Goal: Use online tool/utility: Utilize a website feature to perform a specific function

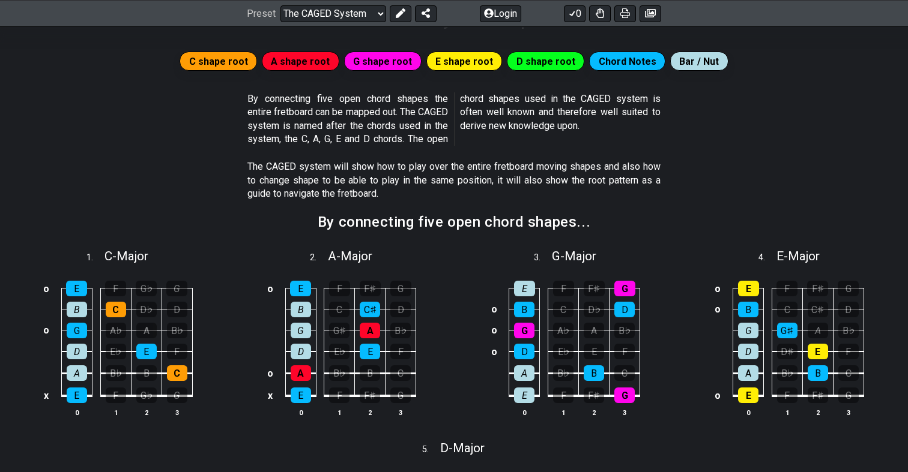
scroll to position [211, 0]
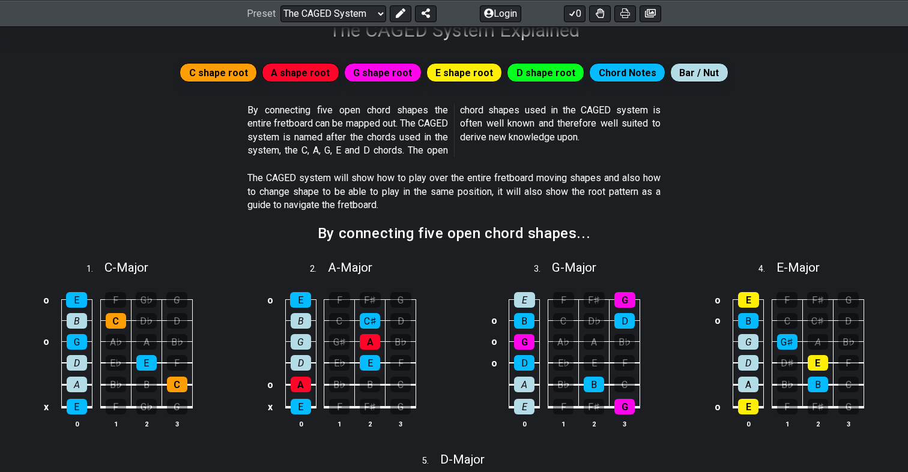
click at [321, 106] on p "By connecting five open chord shapes the entire fretboard can be mapped out. Th…" at bounding box center [453, 131] width 413 height 54
click at [365, 106] on p "By connecting five open chord shapes the entire fretboard can be mapped out. Th…" at bounding box center [453, 131] width 413 height 54
click at [331, 121] on p "By connecting five open chord shapes the entire fretboard can be mapped out. Th…" at bounding box center [453, 131] width 413 height 54
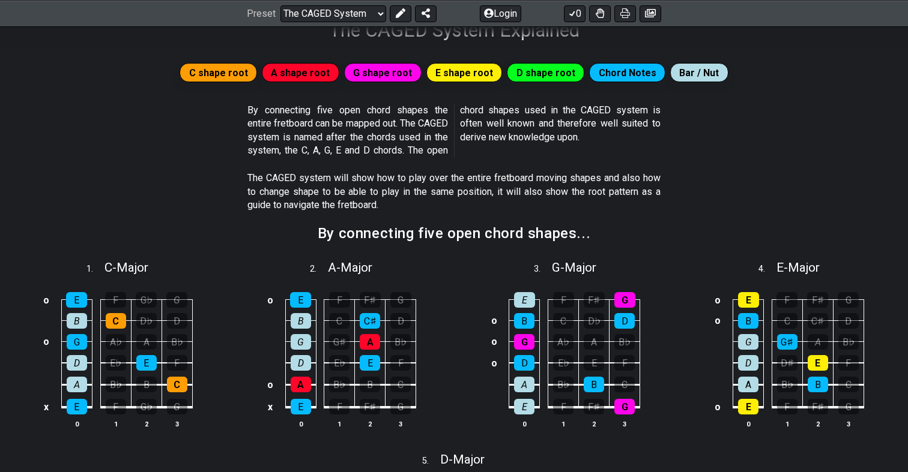
click at [331, 121] on p "By connecting five open chord shapes the entire fretboard can be mapped out. Th…" at bounding box center [453, 131] width 413 height 54
click at [373, 122] on p "By connecting five open chord shapes the entire fretboard can be mapped out. Th…" at bounding box center [453, 131] width 413 height 54
click at [378, 142] on p "By connecting five open chord shapes the entire fretboard can be mapped out. Th…" at bounding box center [453, 131] width 413 height 54
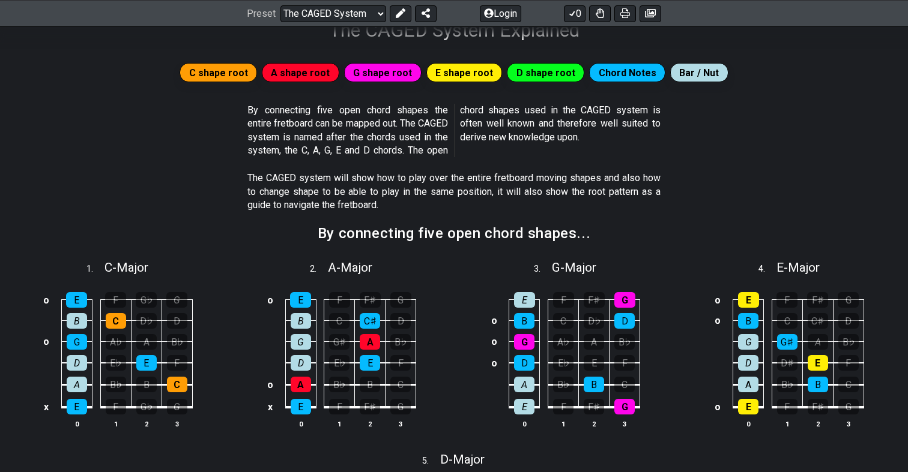
click at [406, 139] on p "By connecting five open chord shapes the entire fretboard can be mapped out. Th…" at bounding box center [453, 131] width 413 height 54
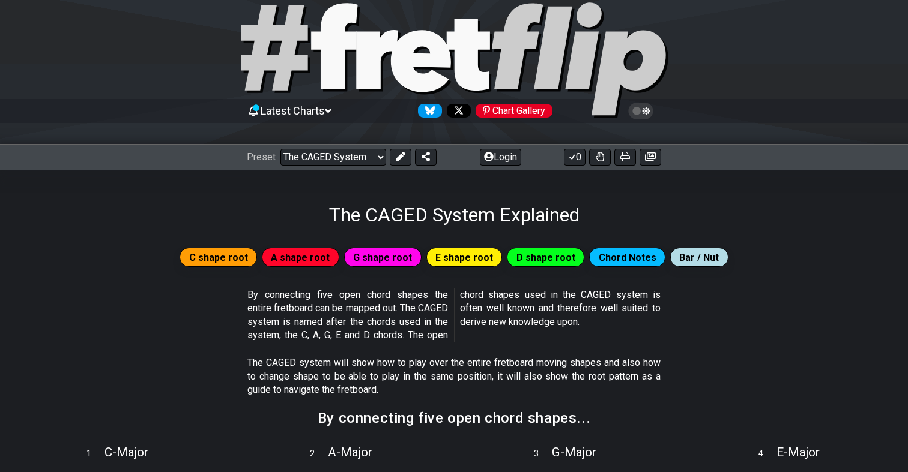
scroll to position [36, 0]
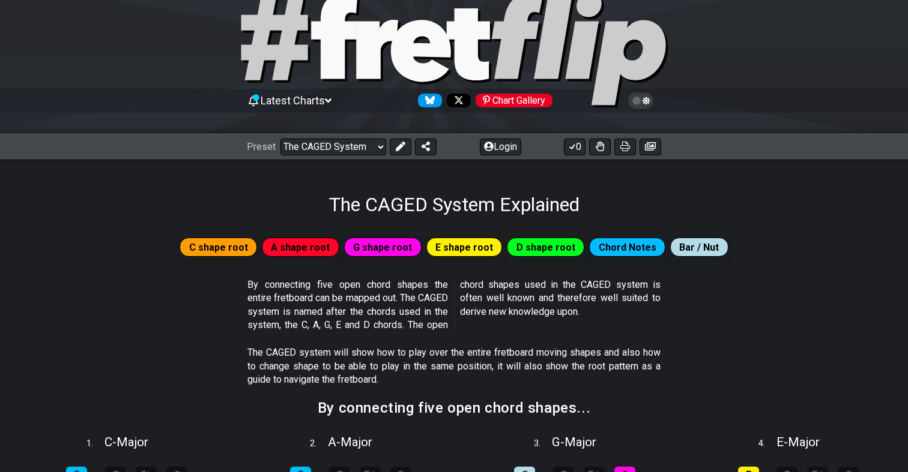
click at [315, 242] on span "A shape root" at bounding box center [300, 247] width 59 height 17
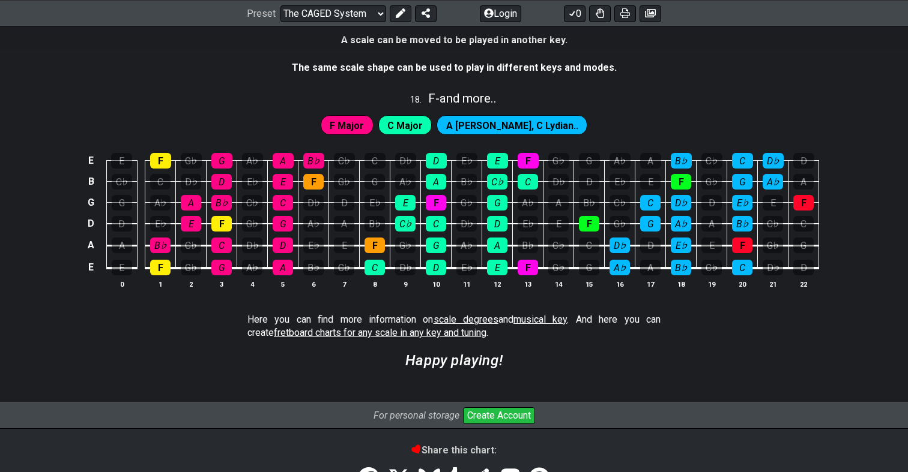
scroll to position [3227, 0]
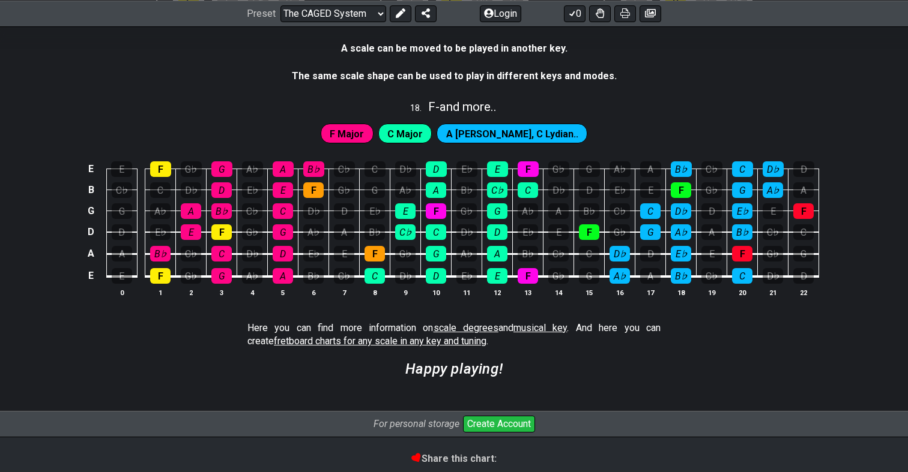
click at [423, 125] on span "C Major" at bounding box center [404, 133] width 35 height 17
click at [500, 125] on span "A [PERSON_NAME], C Lydian.." at bounding box center [512, 133] width 132 height 17
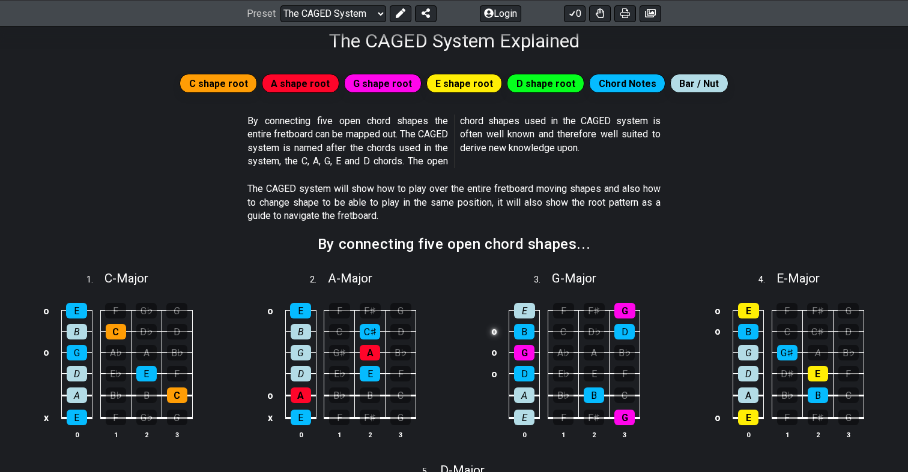
scroll to position [132, 0]
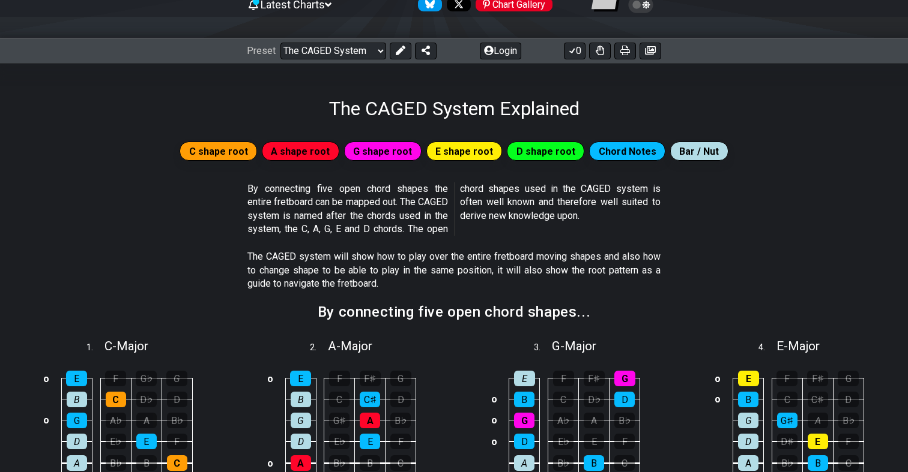
click at [361, 200] on p "By connecting five open chord shapes the entire fretboard can be mapped out. Th…" at bounding box center [453, 209] width 413 height 54
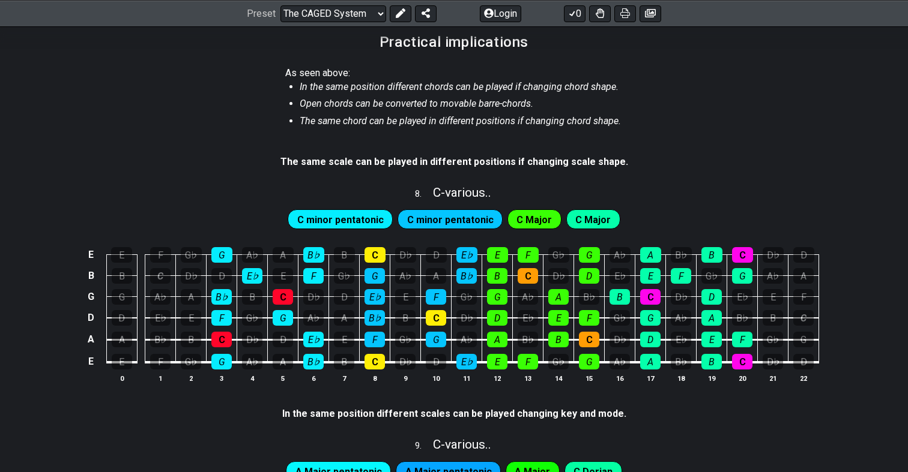
scroll to position [1237, 0]
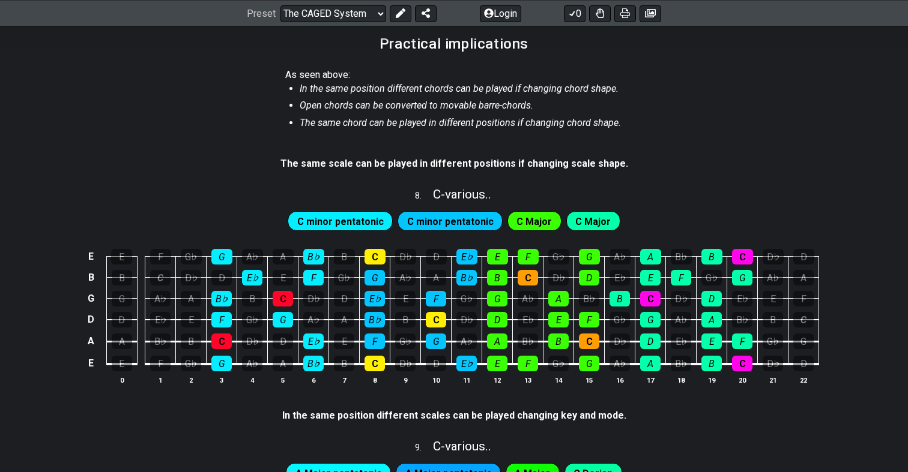
click at [705, 1] on div "Preset Welcome to #fretflip! Initial Preset Custom Preset Minor Pentatonic Majo…" at bounding box center [454, 13] width 908 height 26
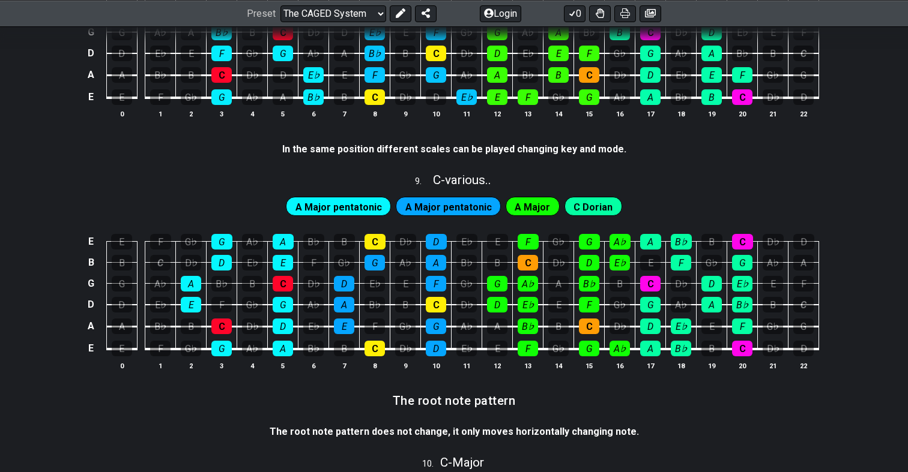
scroll to position [1503, 0]
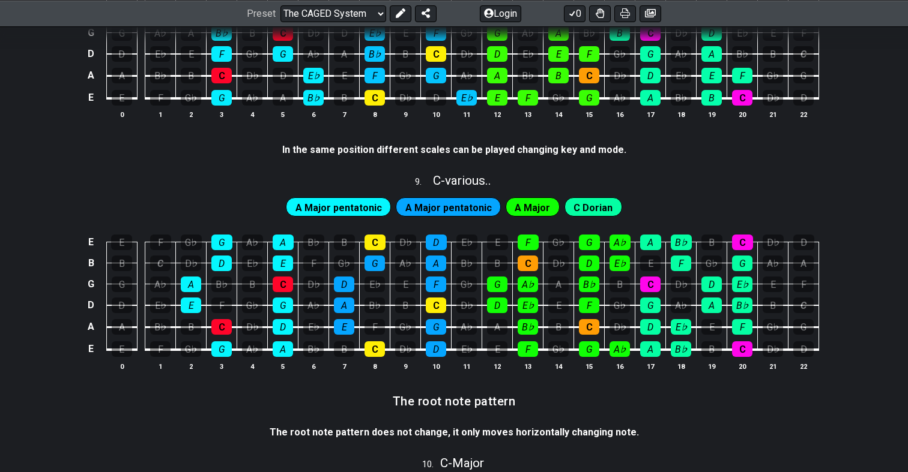
click at [358, 199] on span "A Major pentatonic" at bounding box center [338, 207] width 86 height 17
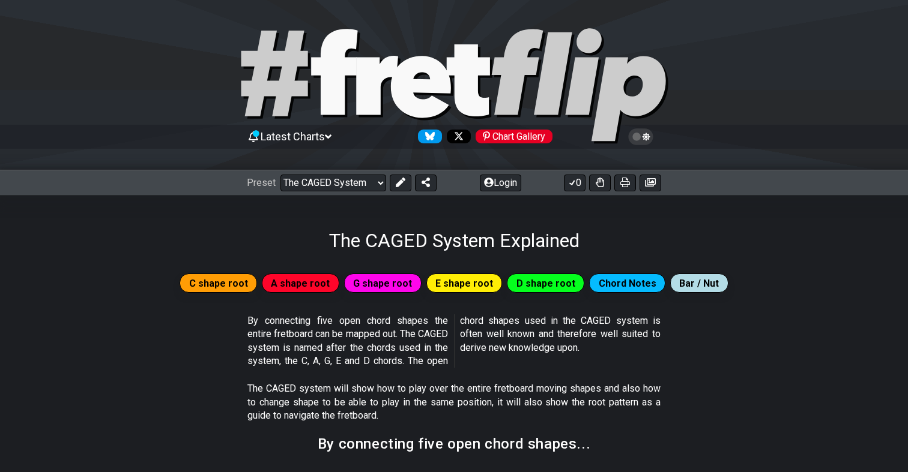
scroll to position [0, 0]
click at [330, 193] on div "Preset Welcome to #fretflip! Initial Preset Custom Preset Minor Pentatonic Majo…" at bounding box center [454, 183] width 908 height 26
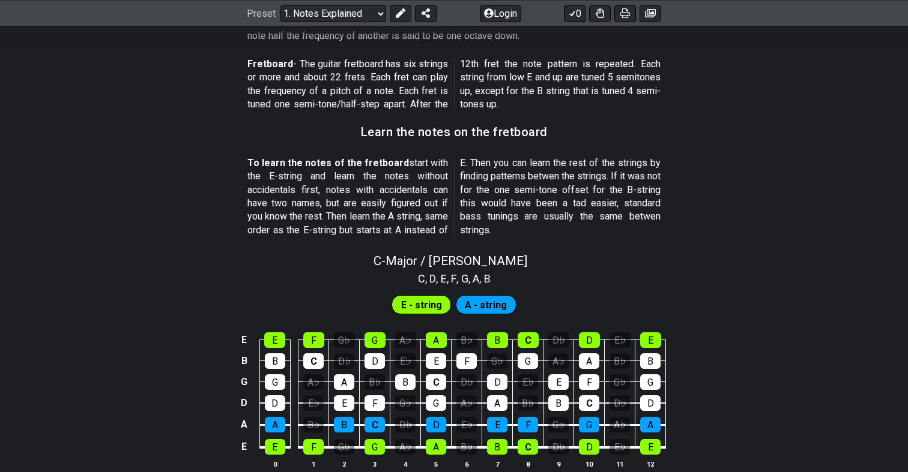
scroll to position [989, 0]
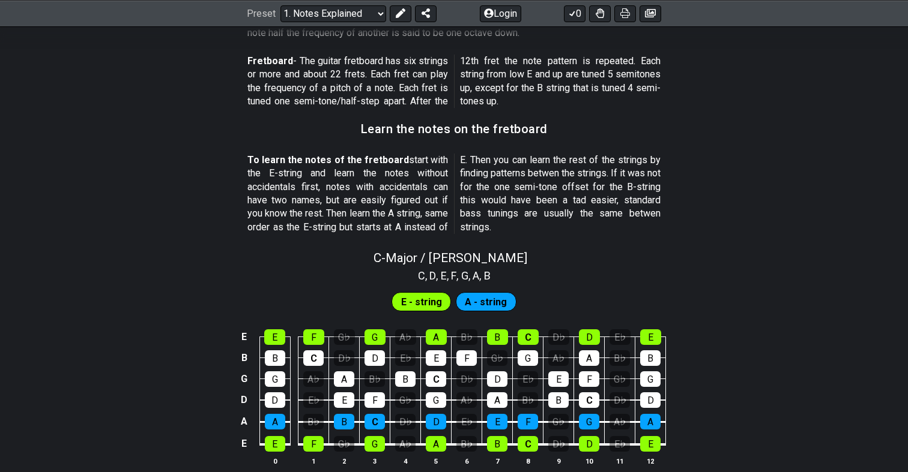
click at [434, 202] on p "To learn the notes of the fretboard start with the E-string and learn the notes…" at bounding box center [453, 194] width 413 height 80
click at [418, 184] on p "To learn the notes of the fretboard start with the E-string and learn the notes…" at bounding box center [453, 194] width 413 height 80
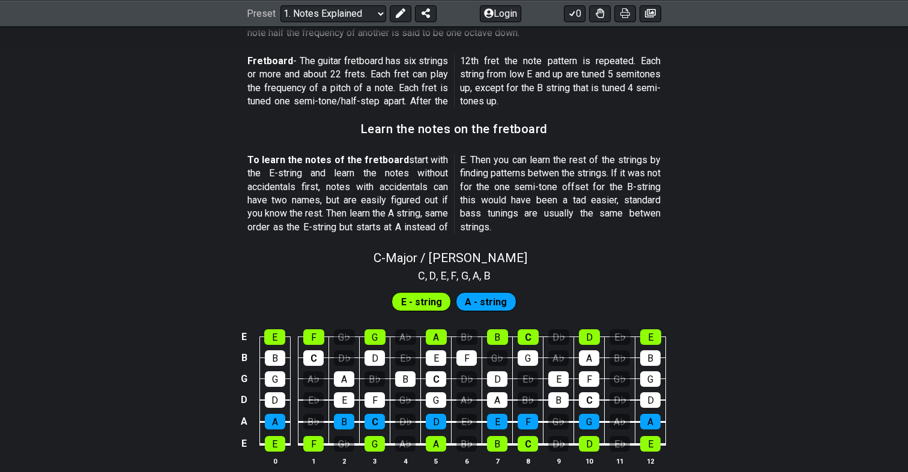
click at [351, 164] on p "To learn the notes of the fretboard start with the E-string and learn the notes…" at bounding box center [453, 194] width 413 height 80
drag, startPoint x: 319, startPoint y: 163, endPoint x: 381, endPoint y: 164, distance: 61.8
click at [381, 164] on p "To learn the notes of the fretboard start with the E-string and learn the notes…" at bounding box center [453, 194] width 413 height 80
drag, startPoint x: 381, startPoint y: 164, endPoint x: 358, endPoint y: 164, distance: 22.8
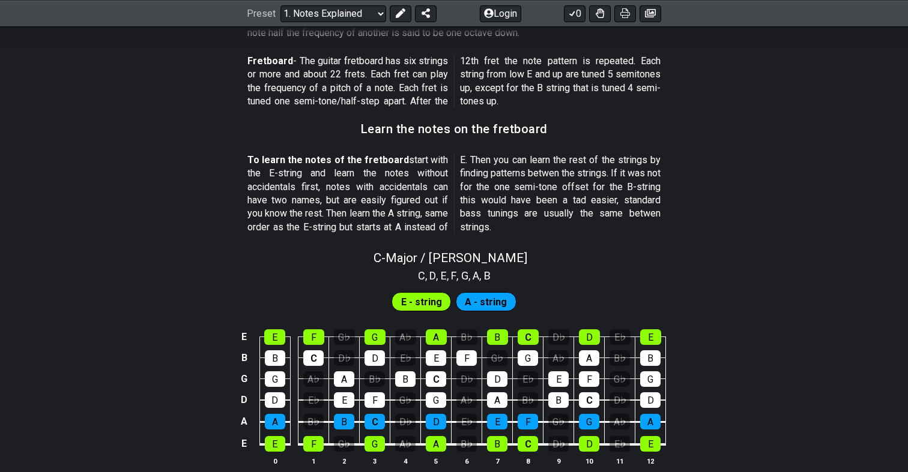
click at [358, 164] on p "To learn the notes of the fretboard start with the E-string and learn the notes…" at bounding box center [453, 194] width 413 height 80
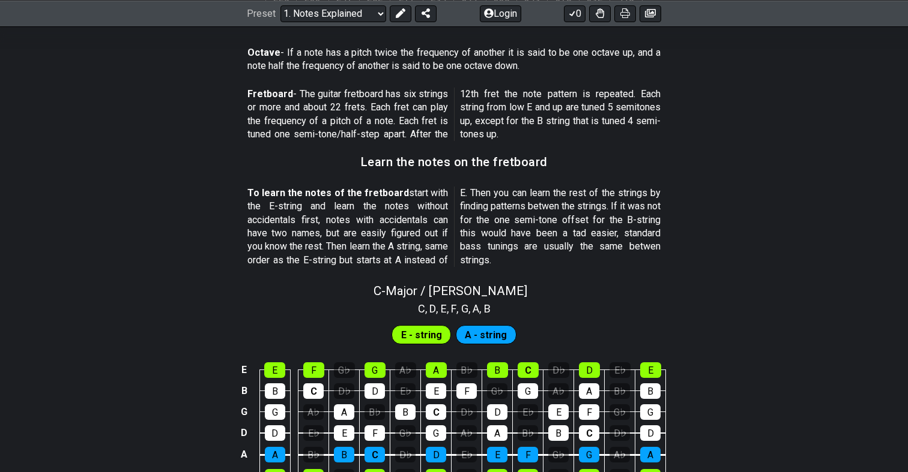
scroll to position [1019, 0]
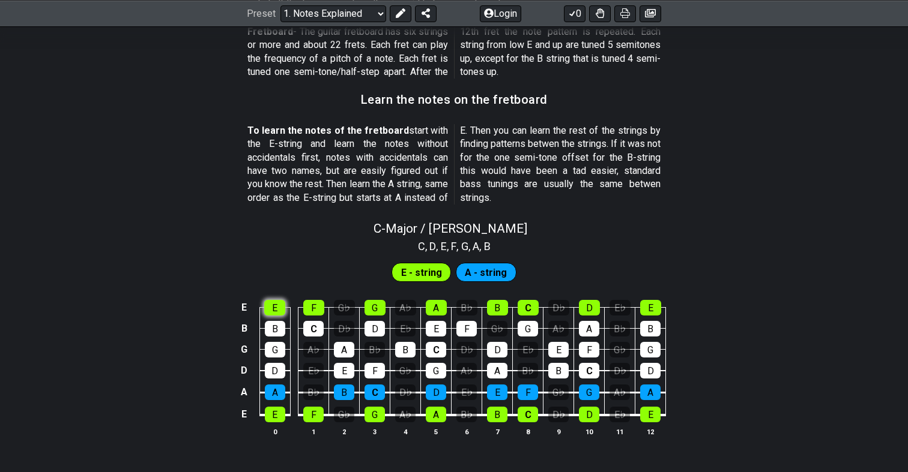
click at [280, 300] on div "E" at bounding box center [274, 308] width 21 height 16
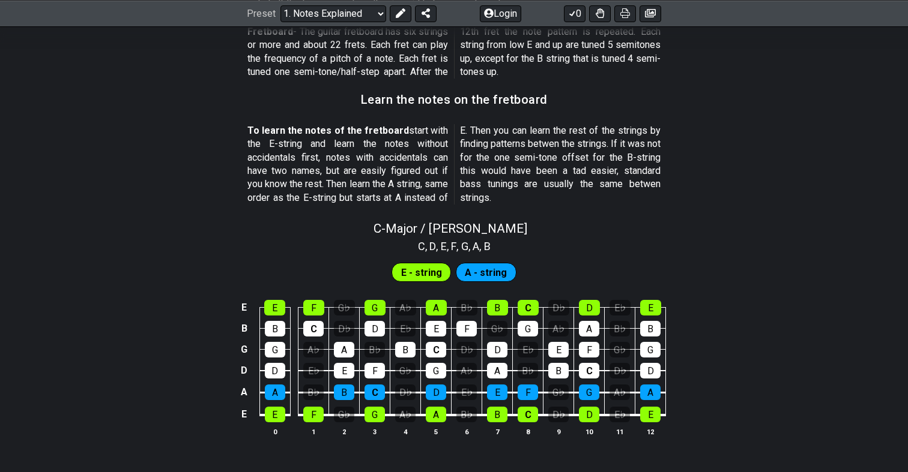
click at [349, 175] on p "To learn the notes of the fretboard start with the E-string and learn the notes…" at bounding box center [453, 164] width 413 height 80
click at [346, 193] on div "To learn the notes of the fretboard start with the E-string and learn the notes…" at bounding box center [453, 166] width 413 height 95
click at [352, 184] on p "To learn the notes of the fretboard start with the E-string and learn the notes…" at bounding box center [453, 164] width 413 height 80
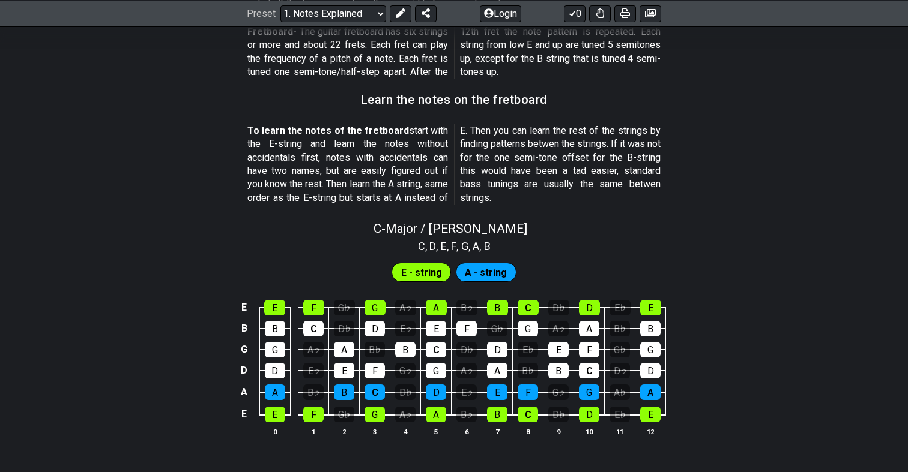
click at [352, 184] on p "To learn the notes of the fretboard start with the E-string and learn the notes…" at bounding box center [453, 164] width 413 height 80
drag, startPoint x: 311, startPoint y: 136, endPoint x: 409, endPoint y: 138, distance: 97.9
click at [409, 139] on p "To learn the notes of the fretboard start with the E-string and learn the notes…" at bounding box center [453, 164] width 413 height 80
click at [409, 138] on p "To learn the notes of the fretboard start with the E-string and learn the notes…" at bounding box center [453, 164] width 413 height 80
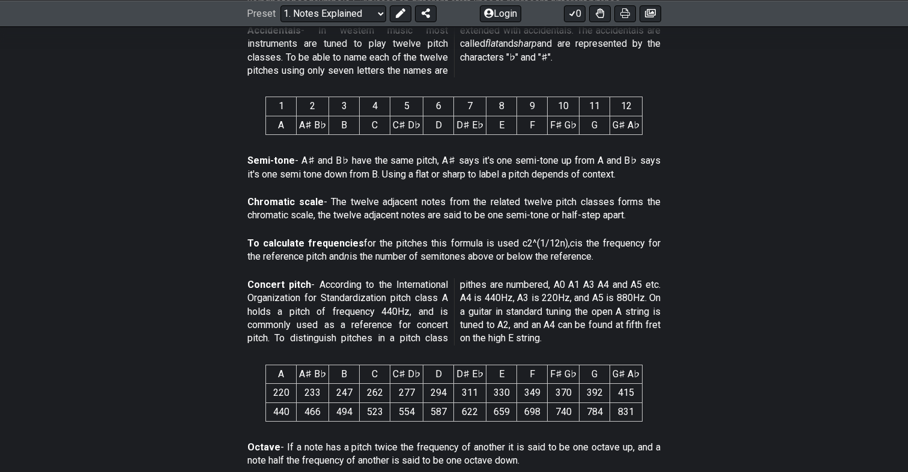
scroll to position [555, 0]
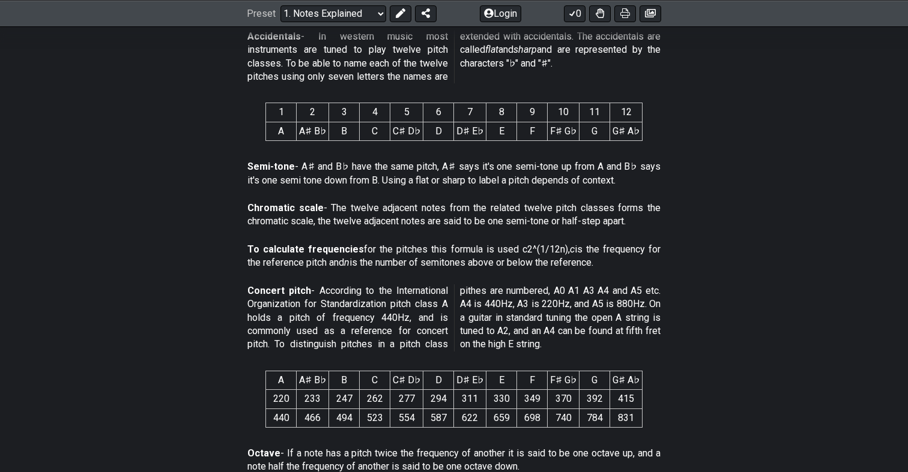
drag, startPoint x: 372, startPoint y: 127, endPoint x: 459, endPoint y: 185, distance: 104.7
click at [459, 185] on div "This text will first of all tell you what a note is and then how that is relate…" at bounding box center [454, 319] width 908 height 1244
drag, startPoint x: 439, startPoint y: 159, endPoint x: 508, endPoint y: 164, distance: 69.2
click at [508, 164] on p "Semi-tone - A♯ and B♭ have the same pitch, A♯ says it's one semi-tone up from A…" at bounding box center [453, 173] width 413 height 27
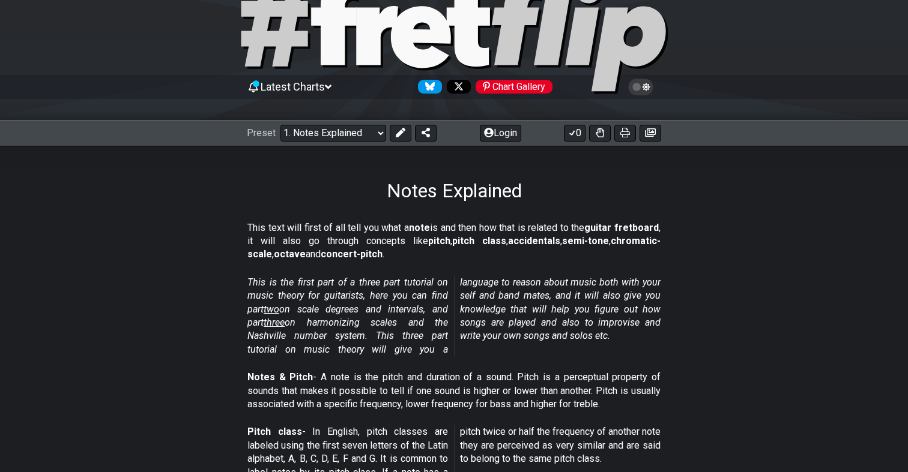
scroll to position [62, 0]
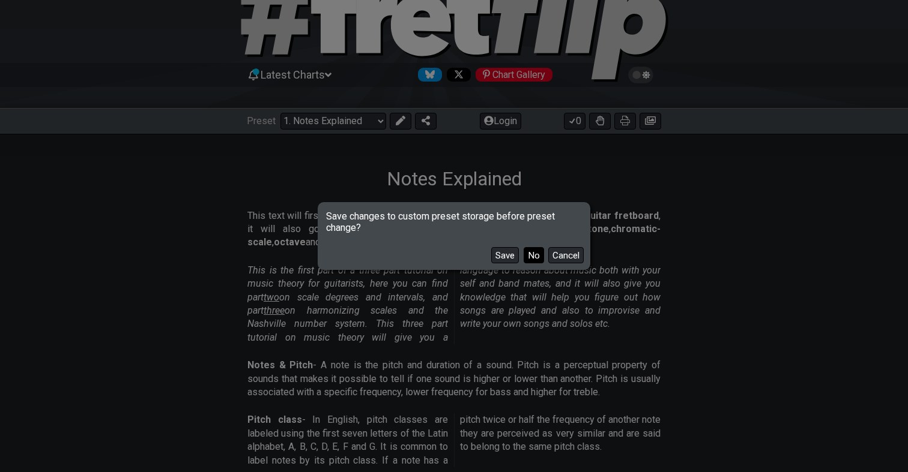
click at [532, 260] on button "No" at bounding box center [533, 255] width 20 height 16
select select "/the-caged-system"
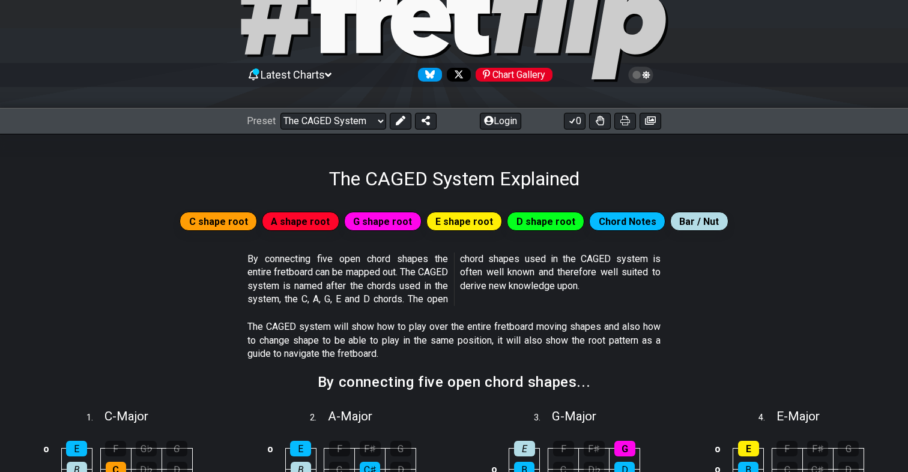
scroll to position [70, 0]
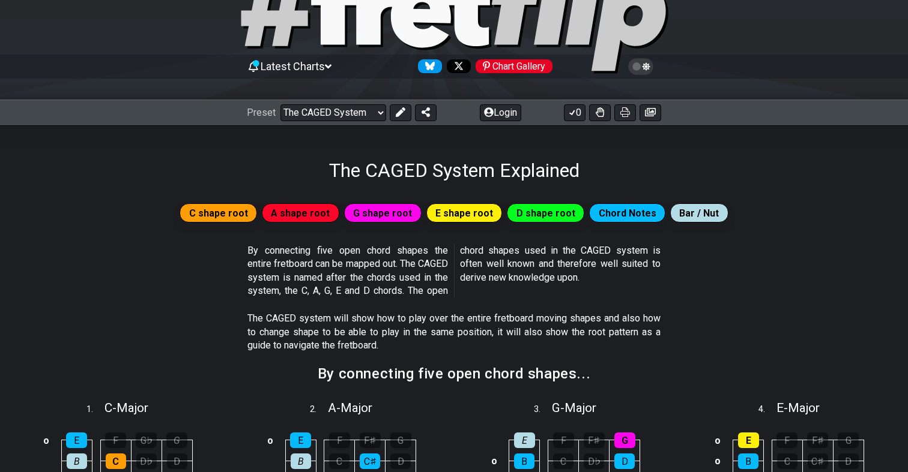
click at [544, 219] on span "D shape root" at bounding box center [545, 213] width 59 height 17
click at [541, 215] on span "D shape root" at bounding box center [545, 213] width 59 height 17
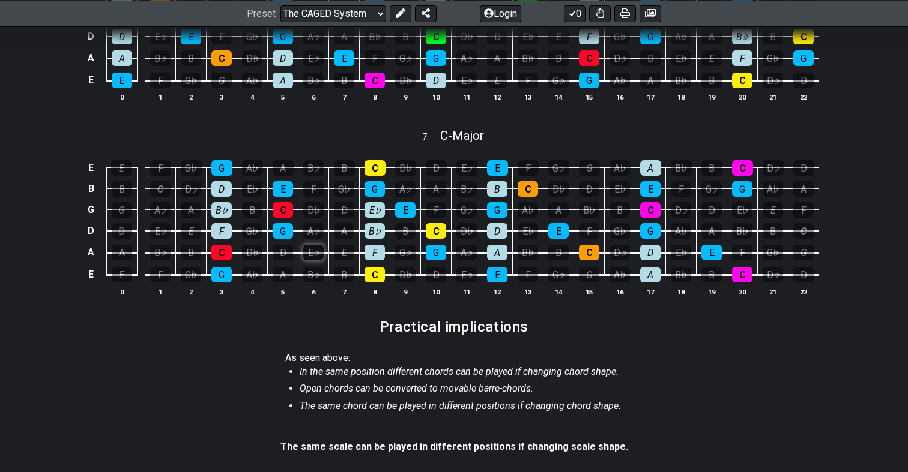
scroll to position [962, 0]
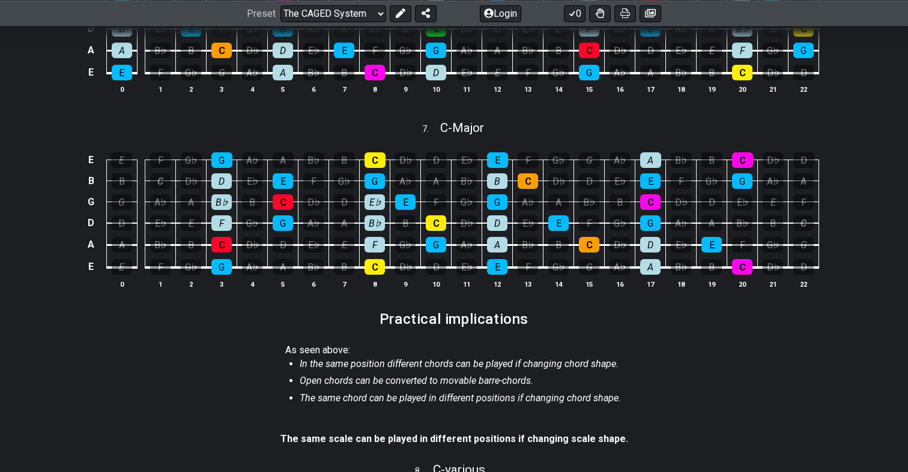
click at [415, 358] on em "In the same position different chords can be played if changing chord shape." at bounding box center [459, 363] width 319 height 11
click at [456, 358] on em "In the same position different chords can be played if changing chord shape." at bounding box center [459, 363] width 319 height 11
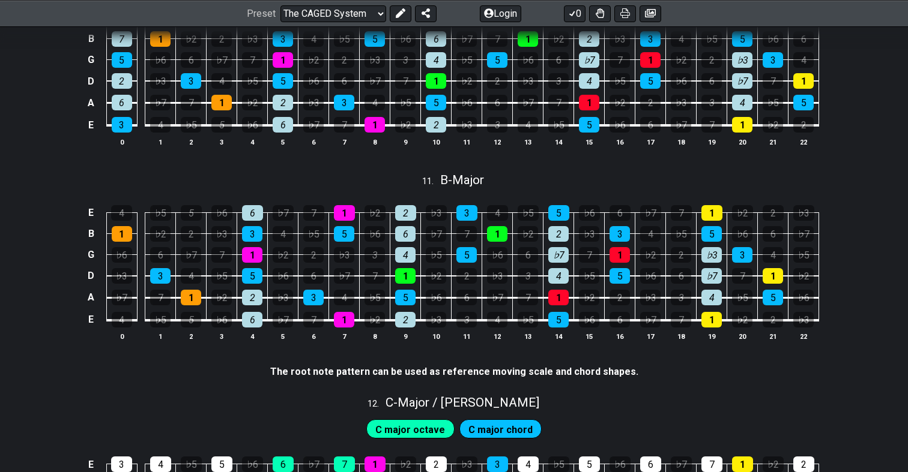
scroll to position [2000, 0]
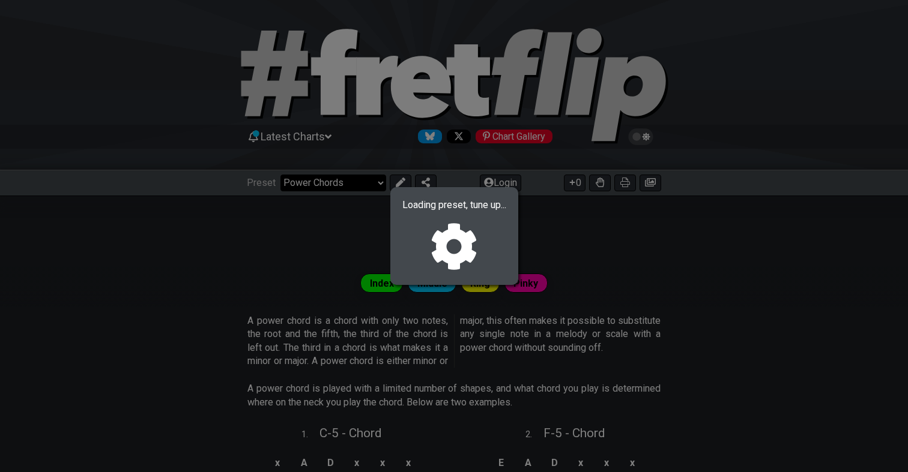
select select "/user-defined"
select select "A"
select select "C"
select select "A"
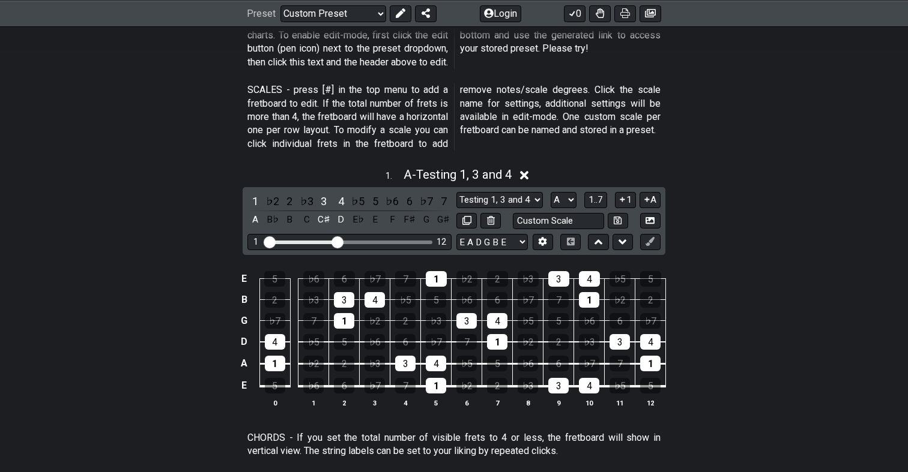
scroll to position [257, 0]
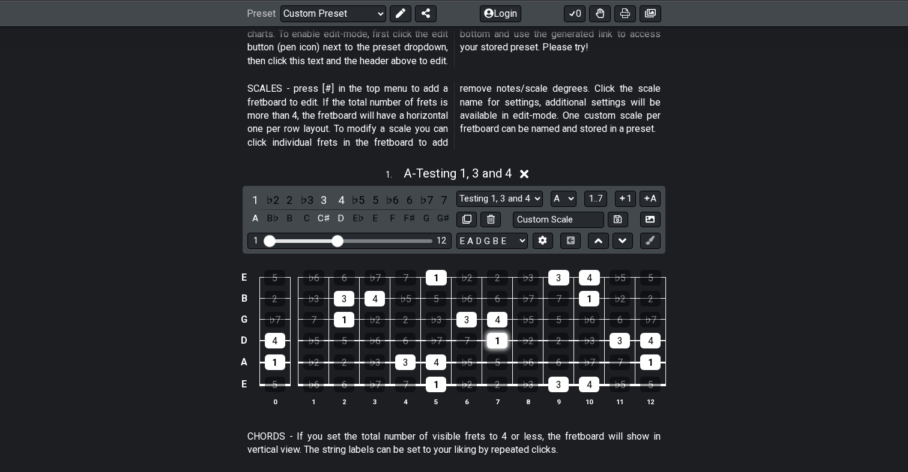
click at [497, 340] on div "1" at bounding box center [497, 341] width 20 height 16
click at [440, 381] on div "1" at bounding box center [436, 385] width 20 height 16
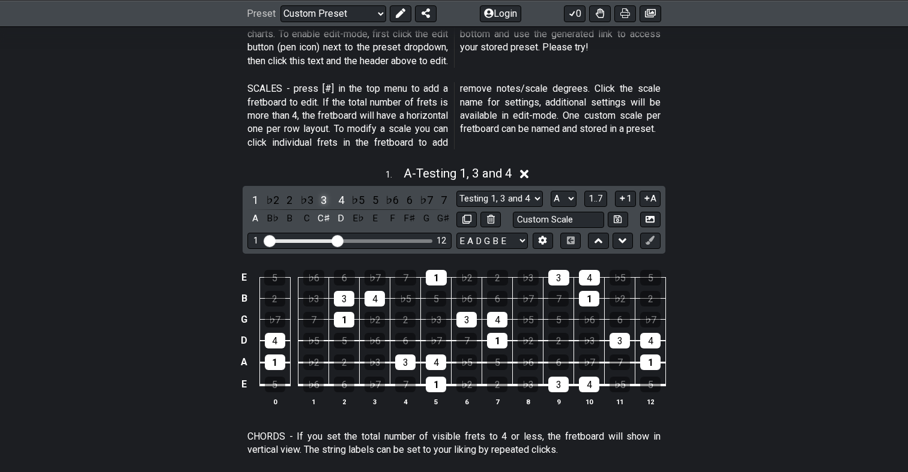
click at [323, 192] on div "3" at bounding box center [324, 200] width 16 height 16
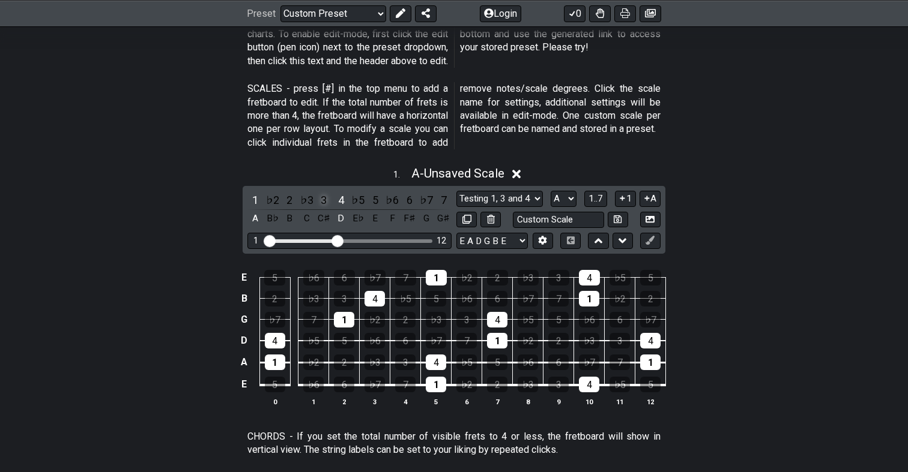
click at [323, 192] on div "3" at bounding box center [324, 200] width 16 height 16
click at [260, 193] on div "1" at bounding box center [255, 200] width 16 height 16
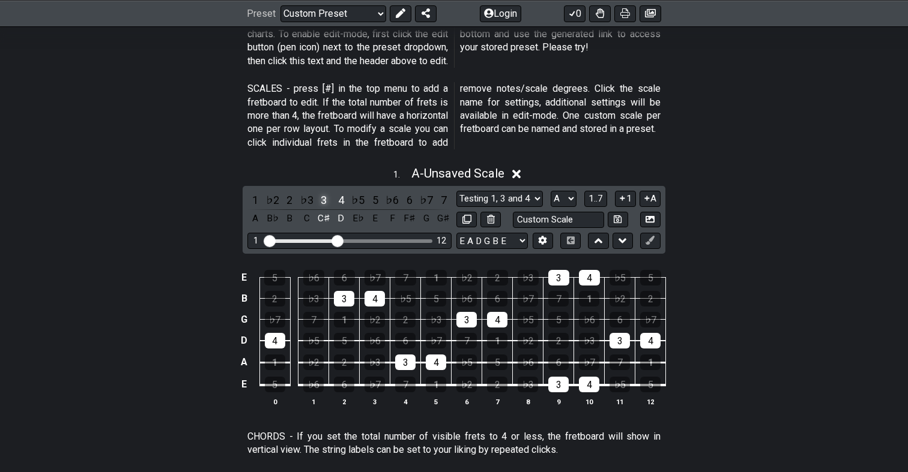
click at [317, 200] on div "3" at bounding box center [324, 200] width 16 height 16
click at [338, 197] on div "4" at bounding box center [341, 200] width 16 height 16
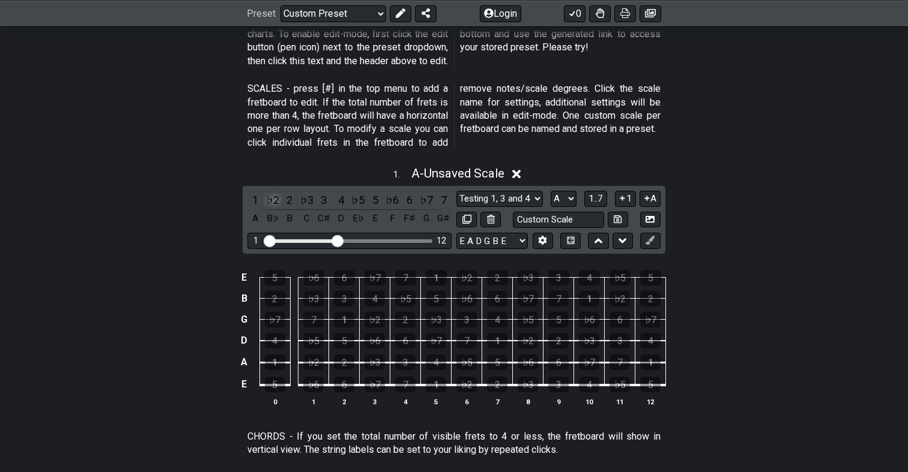
click at [274, 194] on div "♭2" at bounding box center [273, 200] width 16 height 16
click at [273, 194] on div "♭2" at bounding box center [273, 200] width 16 height 16
click at [274, 200] on div "♯1" at bounding box center [273, 200] width 16 height 16
click at [269, 196] on div "♯1" at bounding box center [273, 200] width 16 height 16
click at [269, 196] on div "♭2" at bounding box center [273, 200] width 16 height 16
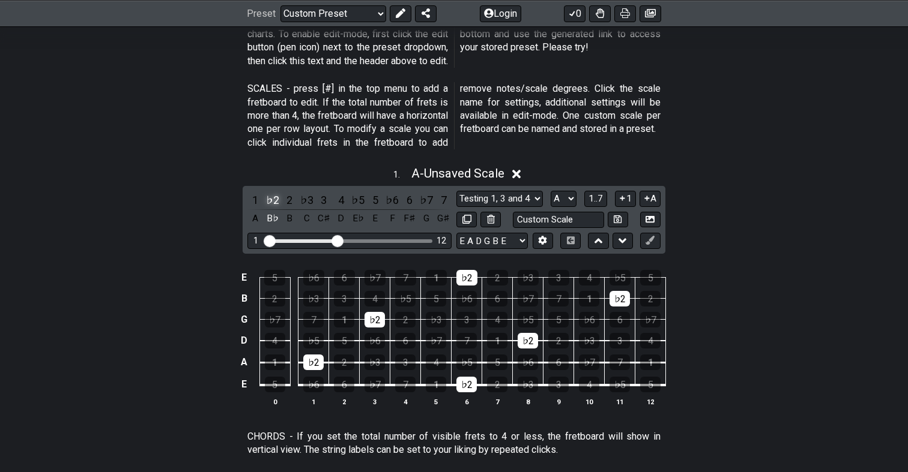
click at [272, 202] on div "♭2" at bounding box center [273, 200] width 16 height 16
click at [272, 200] on div "♯1" at bounding box center [273, 200] width 16 height 16
click at [272, 200] on div "♭2" at bounding box center [273, 200] width 16 height 16
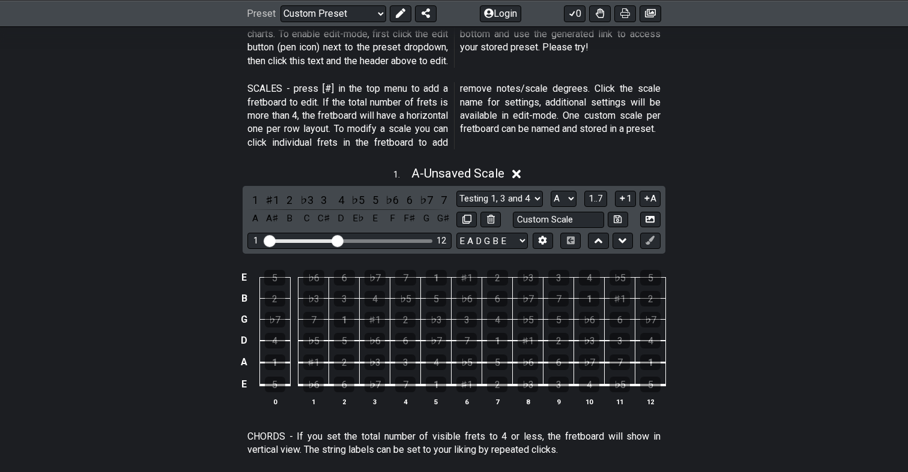
click at [272, 200] on div "♯1" at bounding box center [273, 200] width 16 height 16
click at [272, 200] on div "♭2" at bounding box center [273, 200] width 16 height 16
click at [272, 200] on div "♯1" at bounding box center [273, 200] width 16 height 16
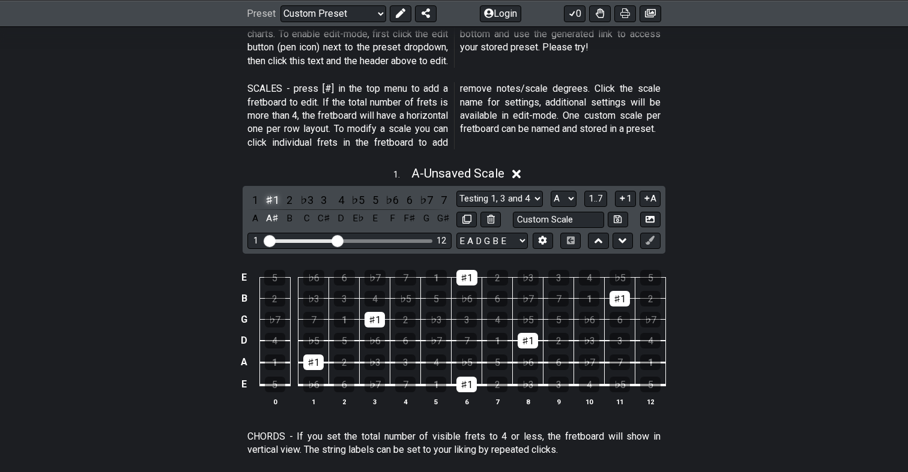
click at [271, 198] on div "♯1" at bounding box center [273, 200] width 16 height 16
click at [351, 199] on div "♭5" at bounding box center [358, 200] width 16 height 16
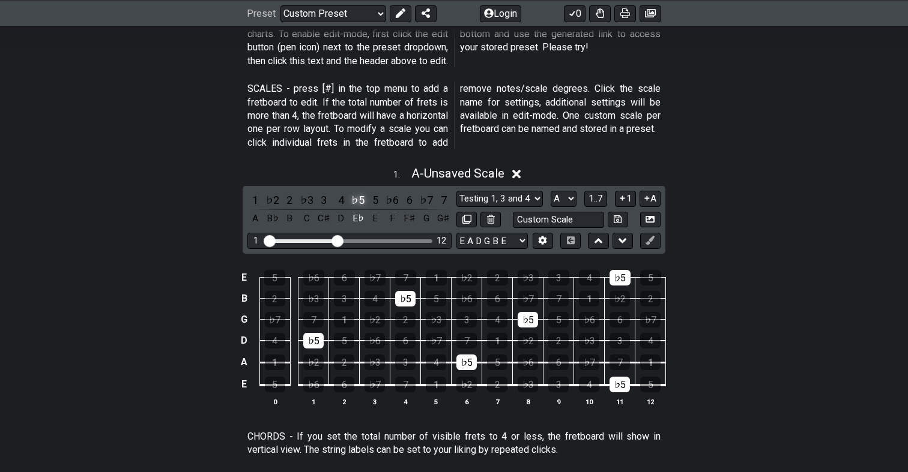
click at [351, 199] on div "♭5" at bounding box center [358, 200] width 16 height 16
click at [351, 199] on div "♯4" at bounding box center [358, 200] width 16 height 16
drag, startPoint x: 357, startPoint y: 195, endPoint x: 292, endPoint y: 241, distance: 79.8
click at [293, 239] on div "1 ♭2 2 ♭3 3 4 ♯4 5 ♭6 6 ♭7 7 A B♭ B C C♯ D D♯ E F F♯ G G♯ Testing 1, 3 and 4 Te…" at bounding box center [453, 220] width 423 height 68
drag, startPoint x: 269, startPoint y: 239, endPoint x: 291, endPoint y: 243, distance: 21.9
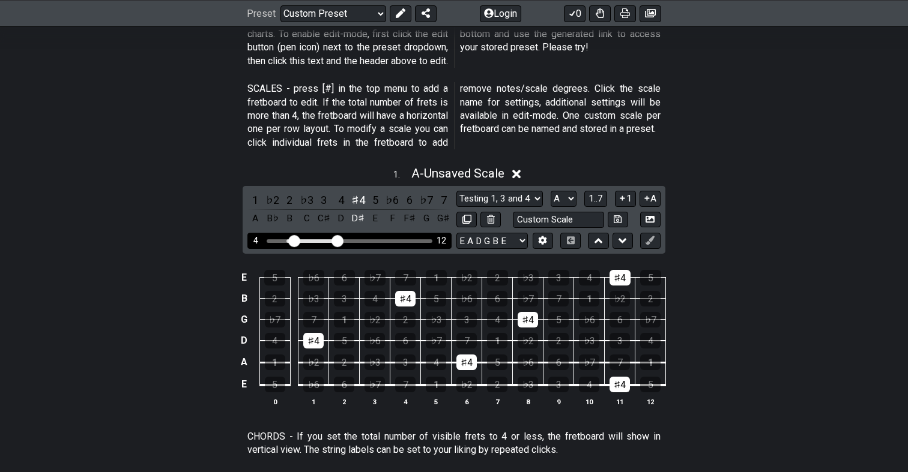
click at [291, 240] on input "Visible fret range" at bounding box center [349, 240] width 170 height 0
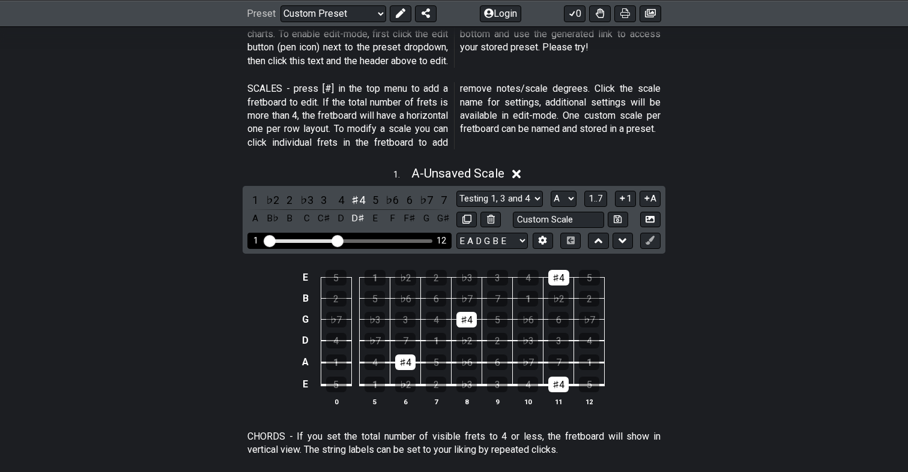
drag, startPoint x: 292, startPoint y: 237, endPoint x: 251, endPoint y: 240, distance: 40.9
click at [252, 239] on div "1 12" at bounding box center [349, 241] width 204 height 16
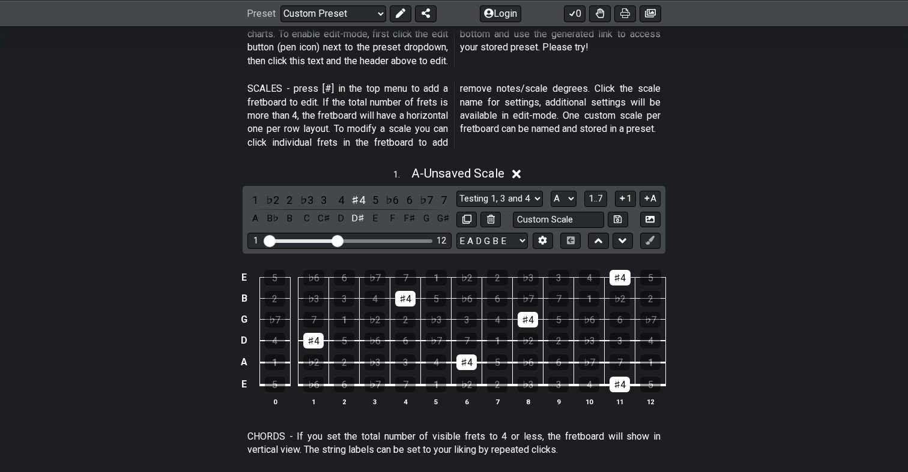
drag, startPoint x: 355, startPoint y: 200, endPoint x: 304, endPoint y: 147, distance: 73.9
select select "Ab"
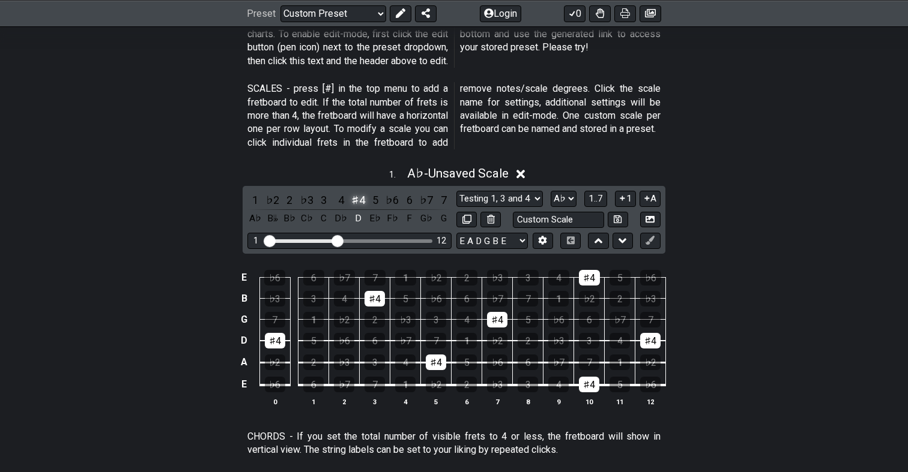
click at [353, 192] on div "♯4" at bounding box center [358, 200] width 16 height 16
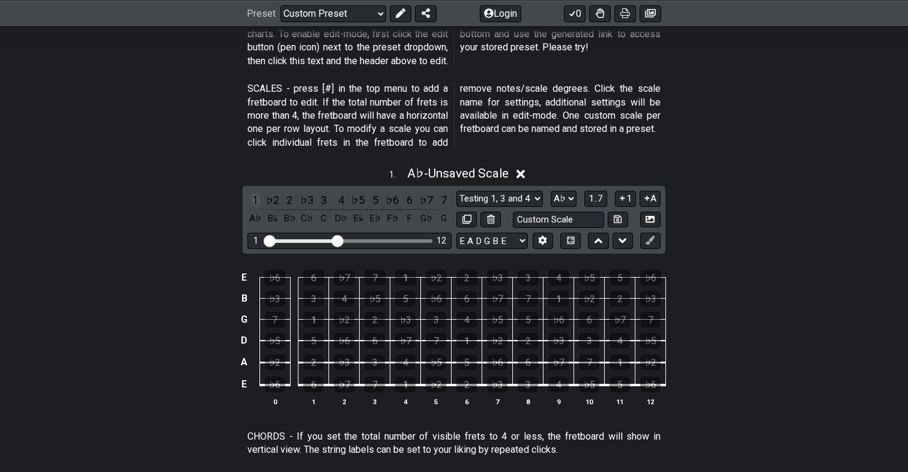
click at [254, 197] on div "1" at bounding box center [255, 200] width 16 height 16
click at [277, 194] on div "♭2" at bounding box center [273, 200] width 16 height 16
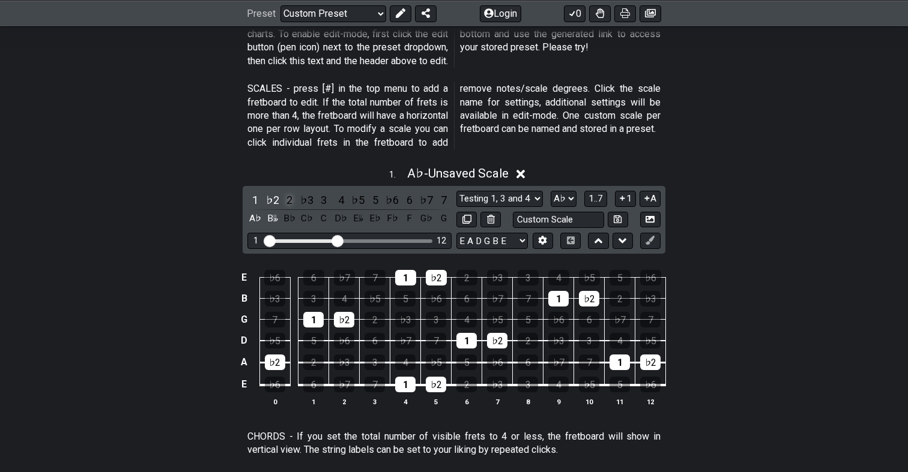
click at [292, 196] on div "2" at bounding box center [290, 200] width 16 height 16
click at [269, 196] on div "♭2" at bounding box center [273, 200] width 16 height 16
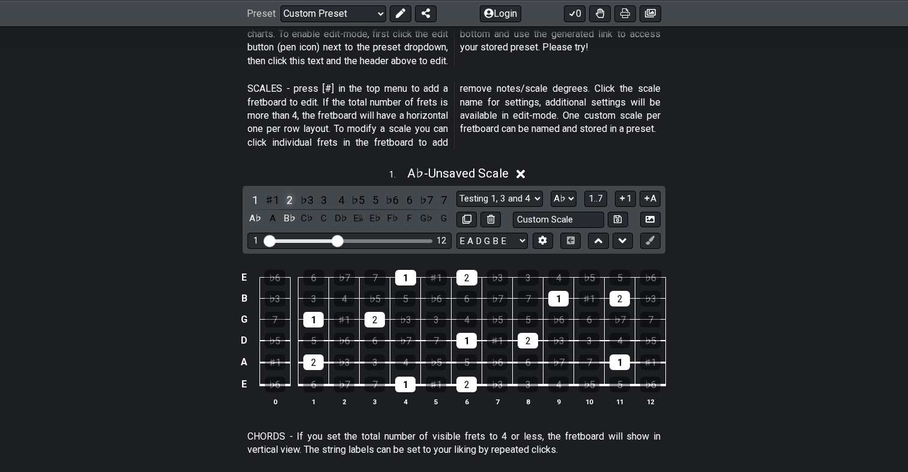
click at [283, 196] on div "2" at bounding box center [290, 200] width 16 height 16
click at [309, 192] on div "♭3" at bounding box center [307, 200] width 16 height 16
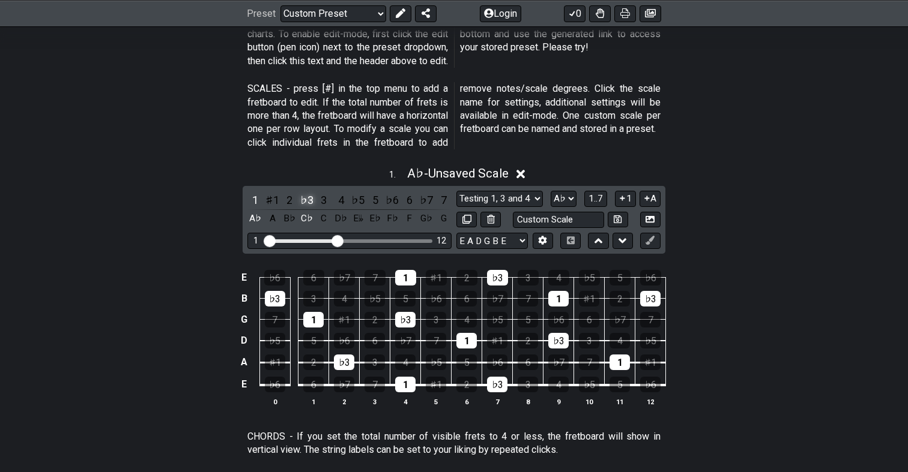
click at [308, 192] on div "♭3" at bounding box center [307, 200] width 16 height 16
